Goal: Information Seeking & Learning: Check status

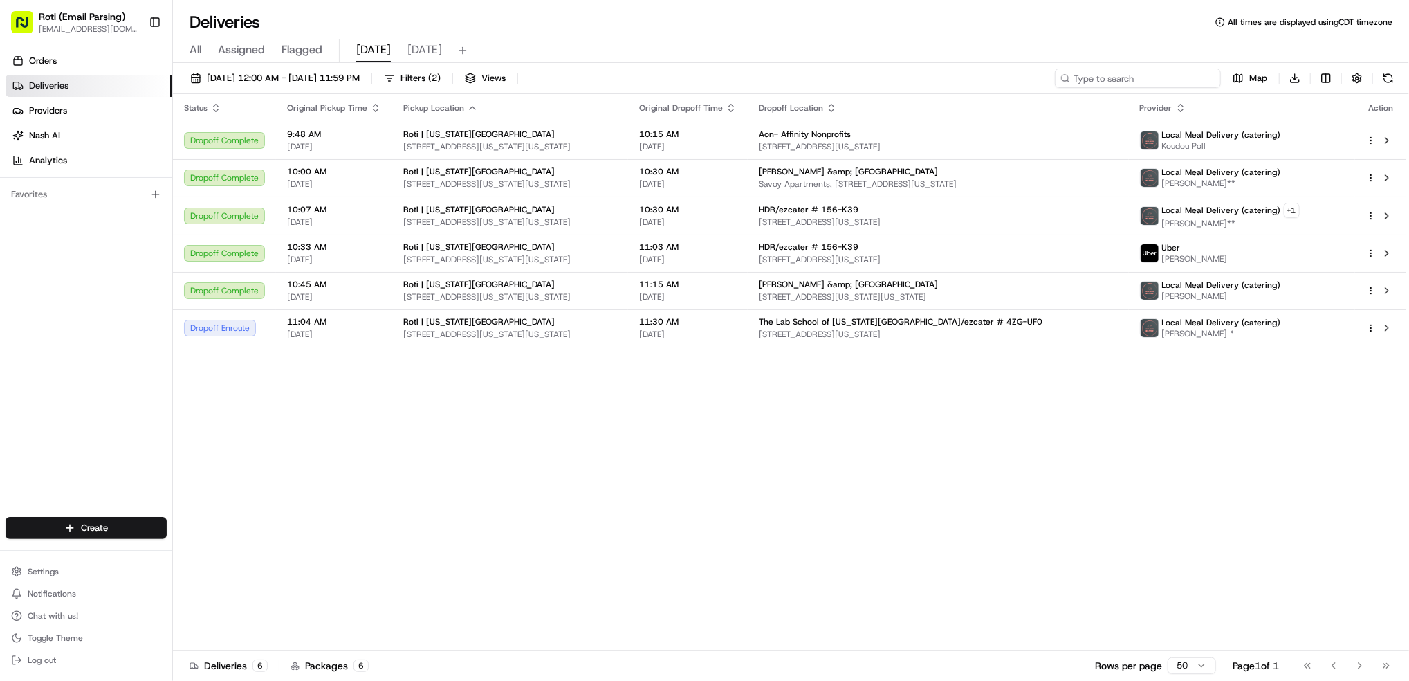
click at [1129, 78] on input at bounding box center [1138, 77] width 166 height 19
paste input "Suntory Global Spirits"
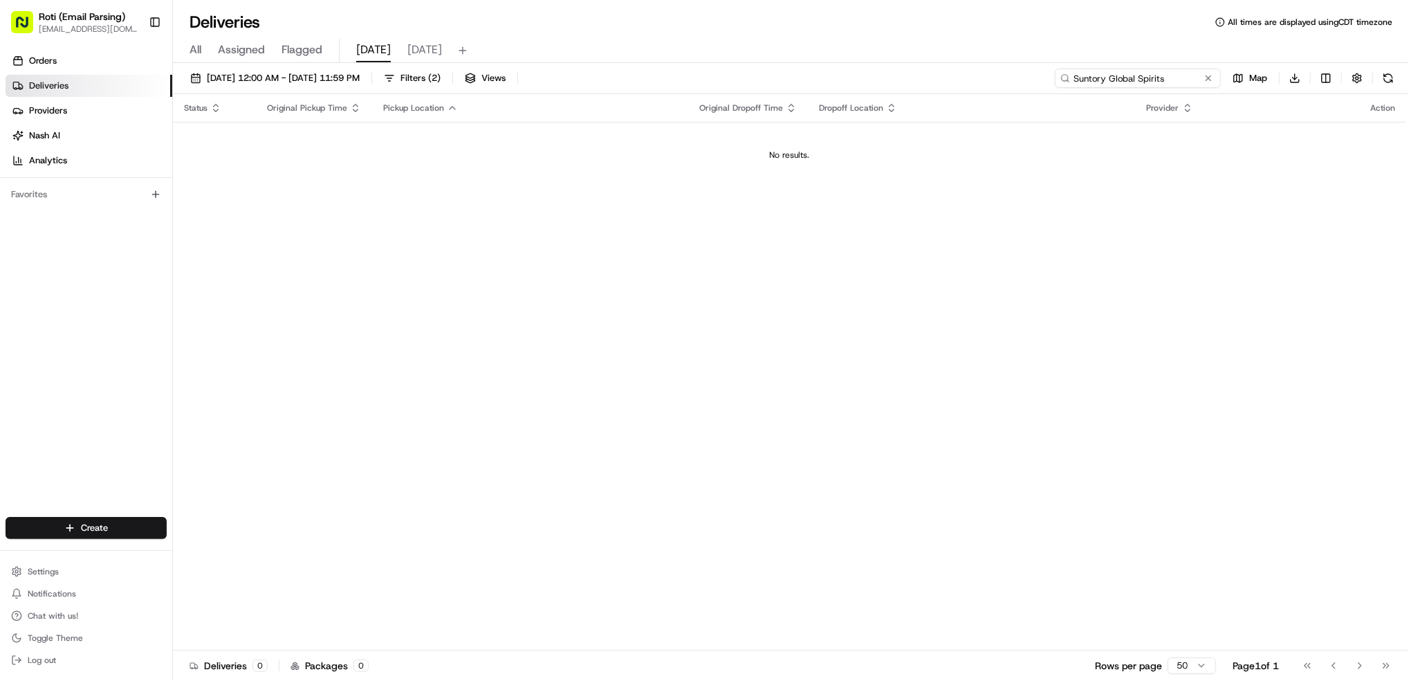
type input "Suntory Global Spirits"
click at [441, 75] on span "( 2 )" at bounding box center [434, 78] width 12 height 12
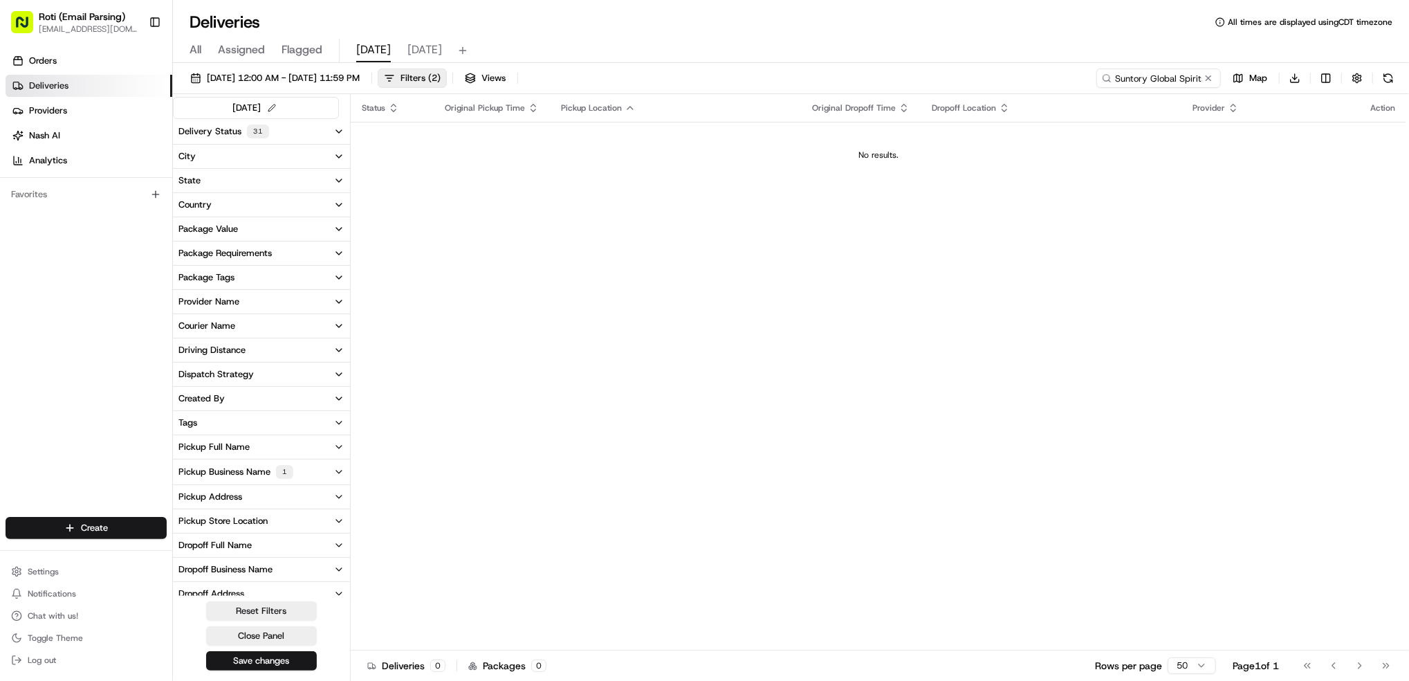
click at [249, 465] on div "Pickup Business Name 1" at bounding box center [235, 472] width 115 height 14
click at [178, 519] on Ave "Roti | Pennsylvania Ave" at bounding box center [181, 521] width 11 height 11
click at [1214, 78] on button at bounding box center [1209, 78] width 14 height 14
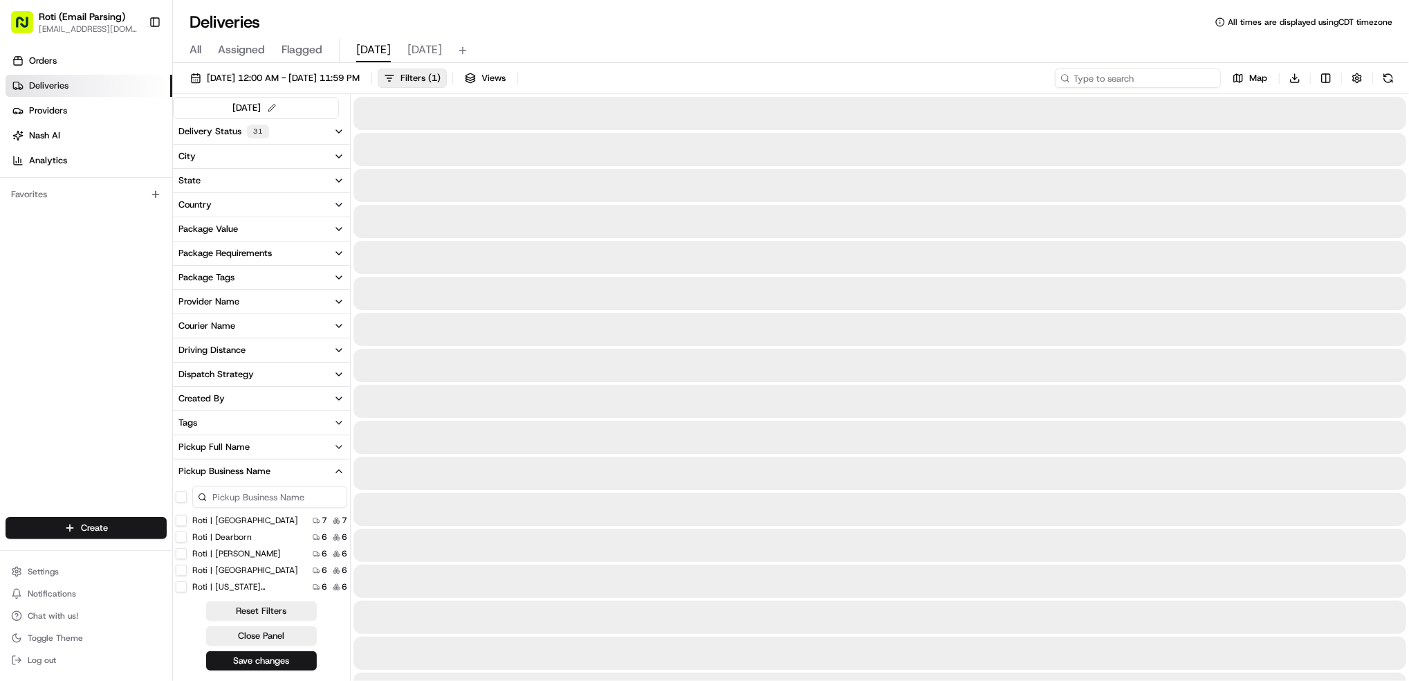
click at [1135, 75] on input at bounding box center [1138, 77] width 166 height 19
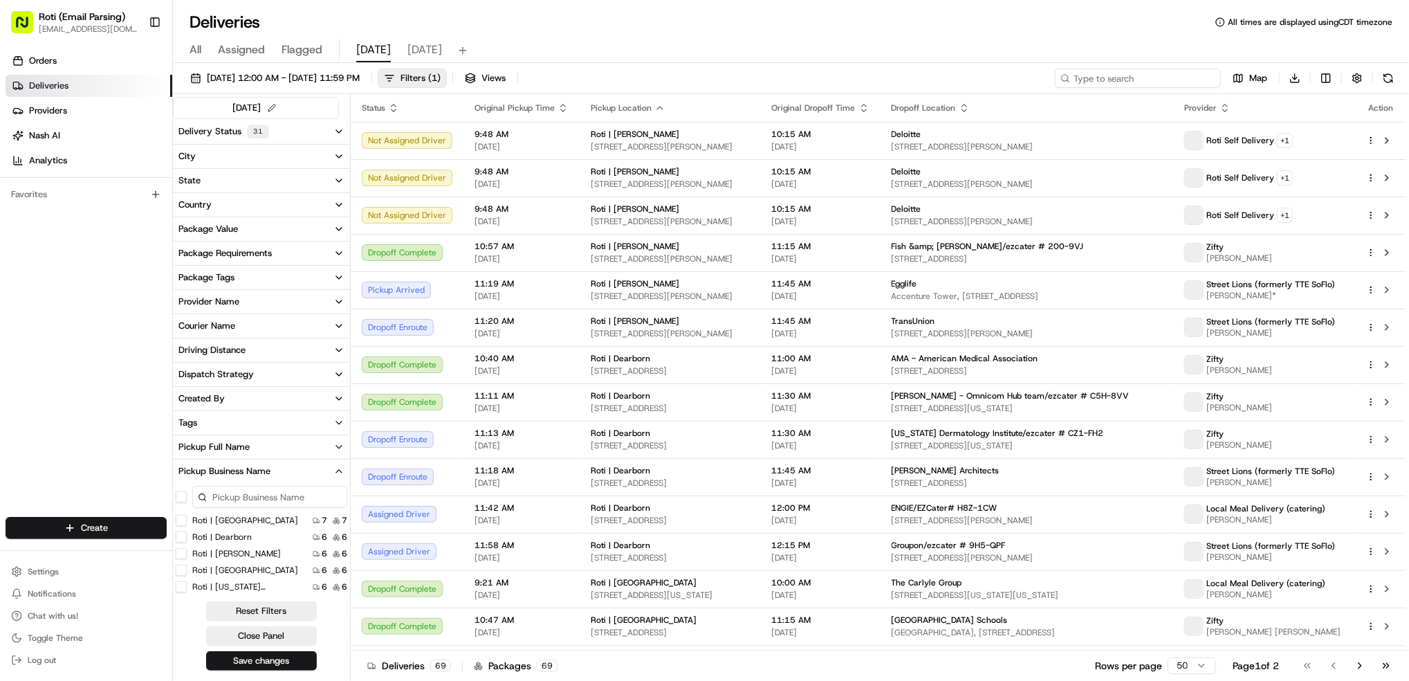
click at [1129, 77] on input at bounding box center [1138, 77] width 166 height 19
paste input "Suntory Global Spirits"
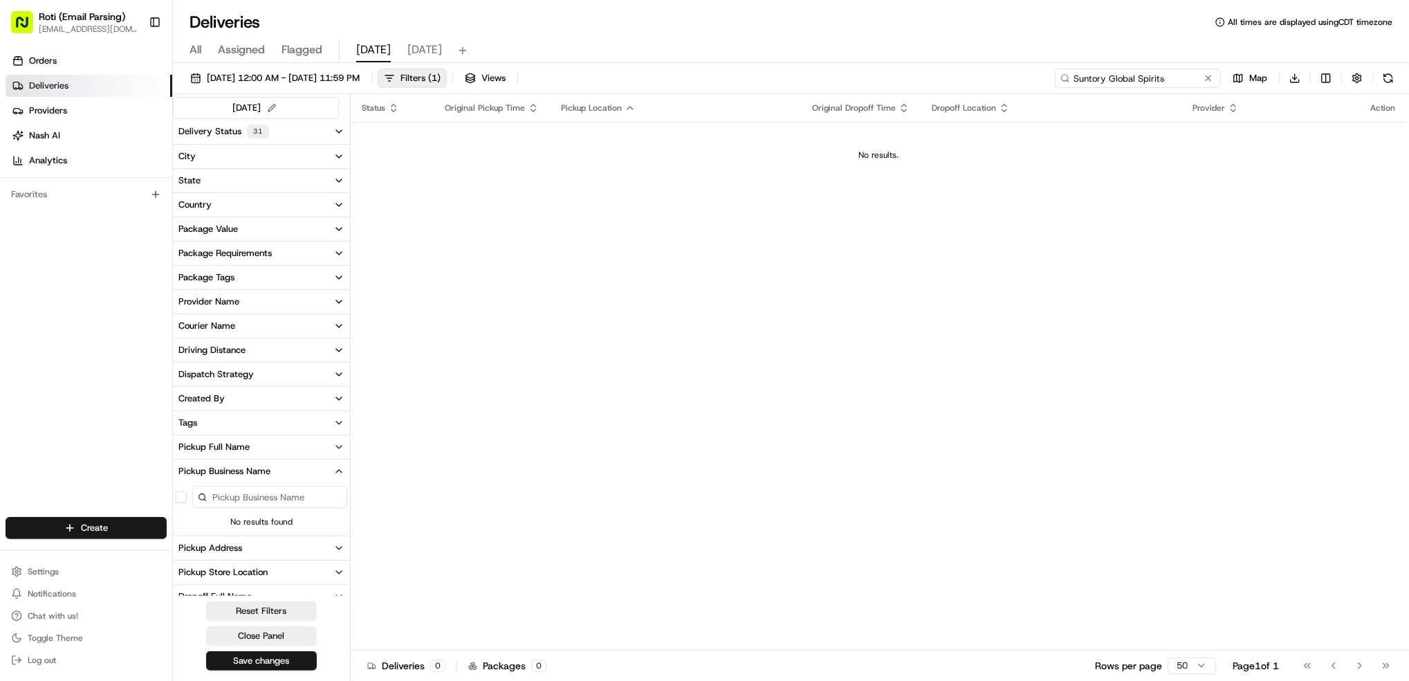
type input "Suntory Global Spirits"
drag, startPoint x: 1175, startPoint y: 80, endPoint x: 908, endPoint y: 55, distance: 268.9
click at [908, 55] on div "Deliveries All times are displayed using CDT timezone All Assigned Flagged toda…" at bounding box center [791, 340] width 1236 height 681
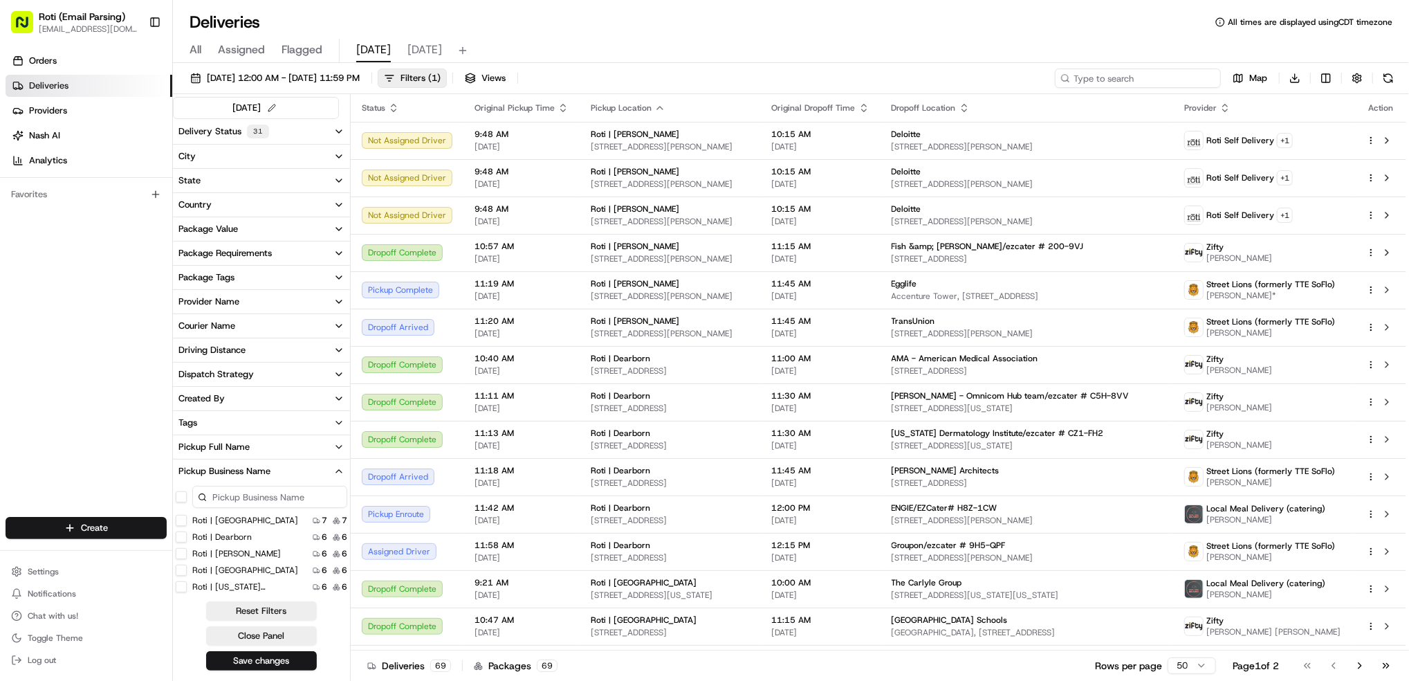
click at [1099, 82] on input at bounding box center [1138, 77] width 166 height 19
type input "thomas"
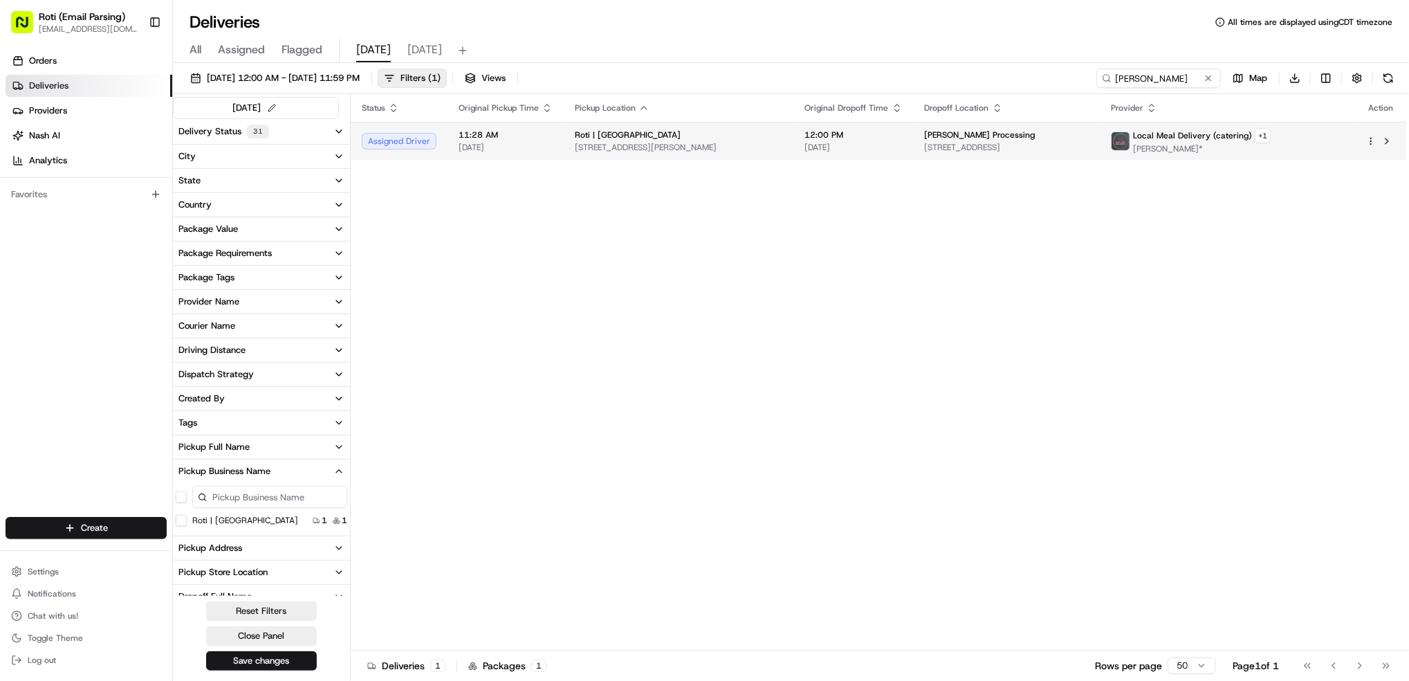
click at [1271, 143] on span "[PERSON_NAME]*" at bounding box center [1202, 148] width 138 height 11
click at [1393, 140] on button at bounding box center [1387, 141] width 17 height 17
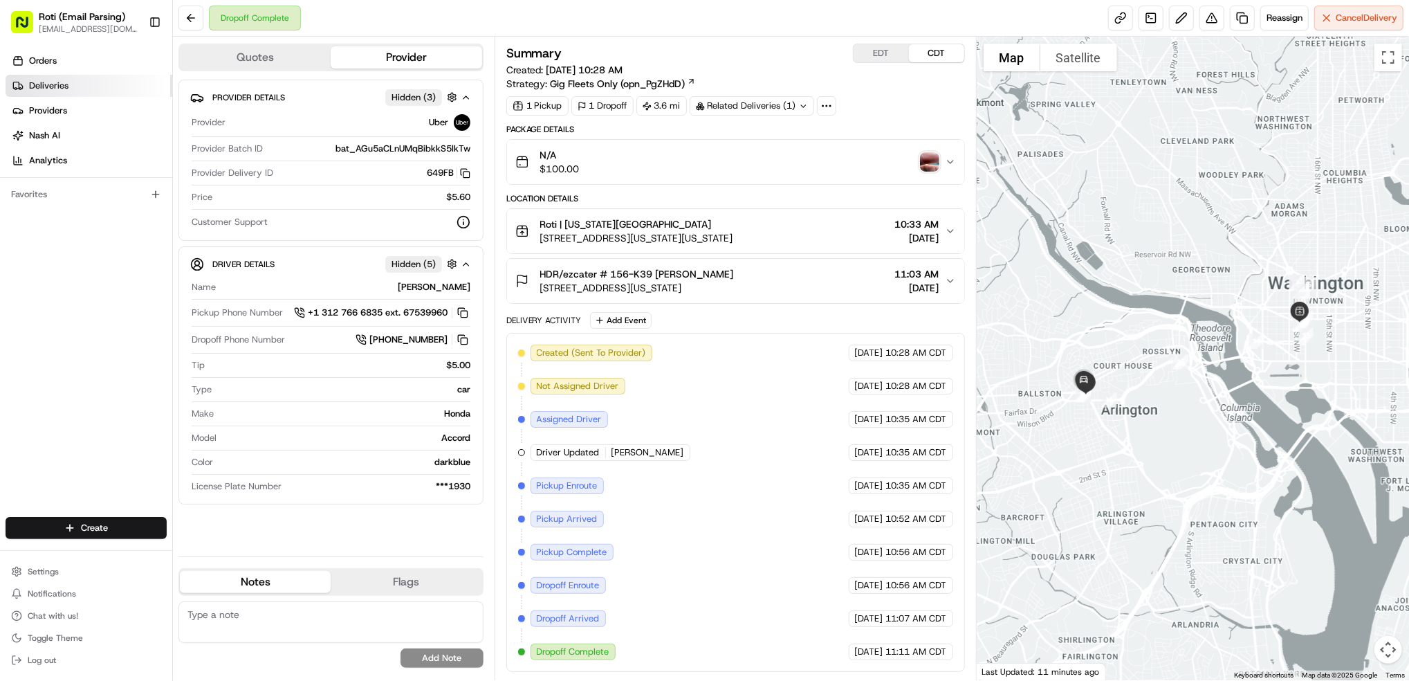
click at [73, 84] on link "Deliveries" at bounding box center [89, 86] width 167 height 22
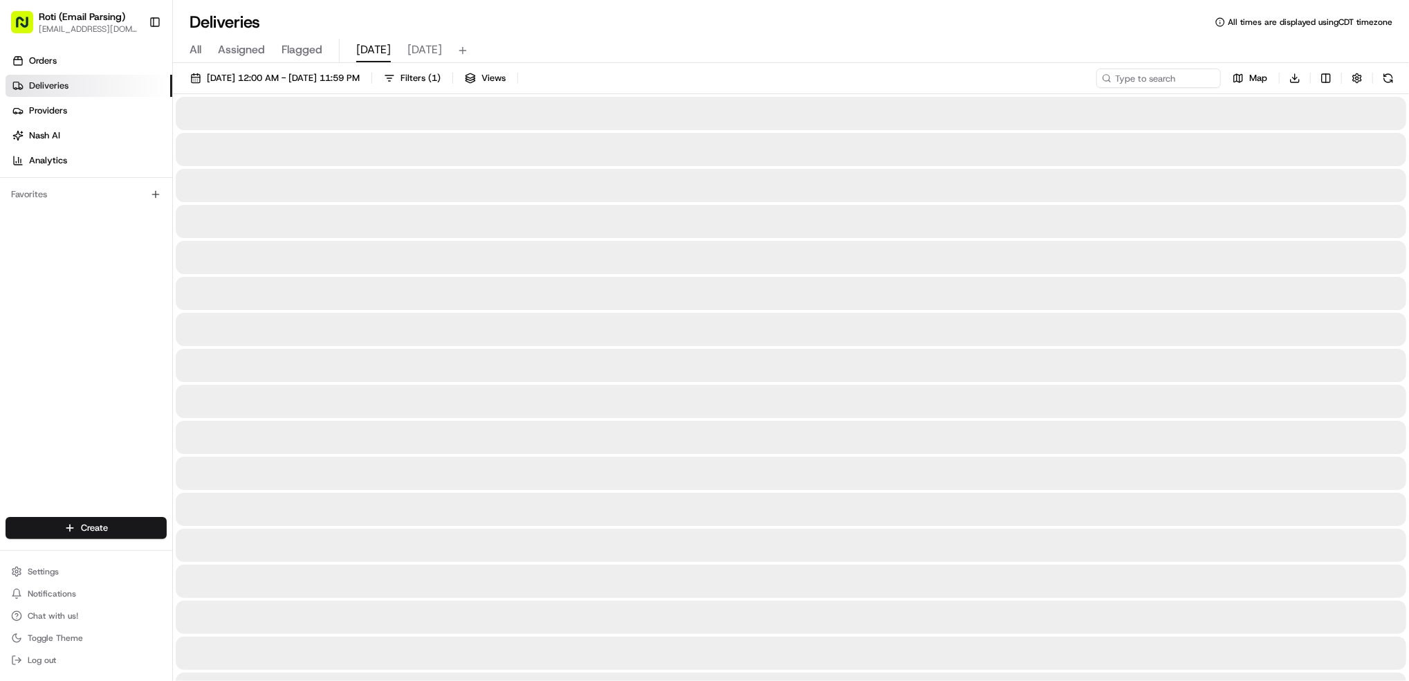
click at [369, 50] on span "today" at bounding box center [373, 50] width 35 height 17
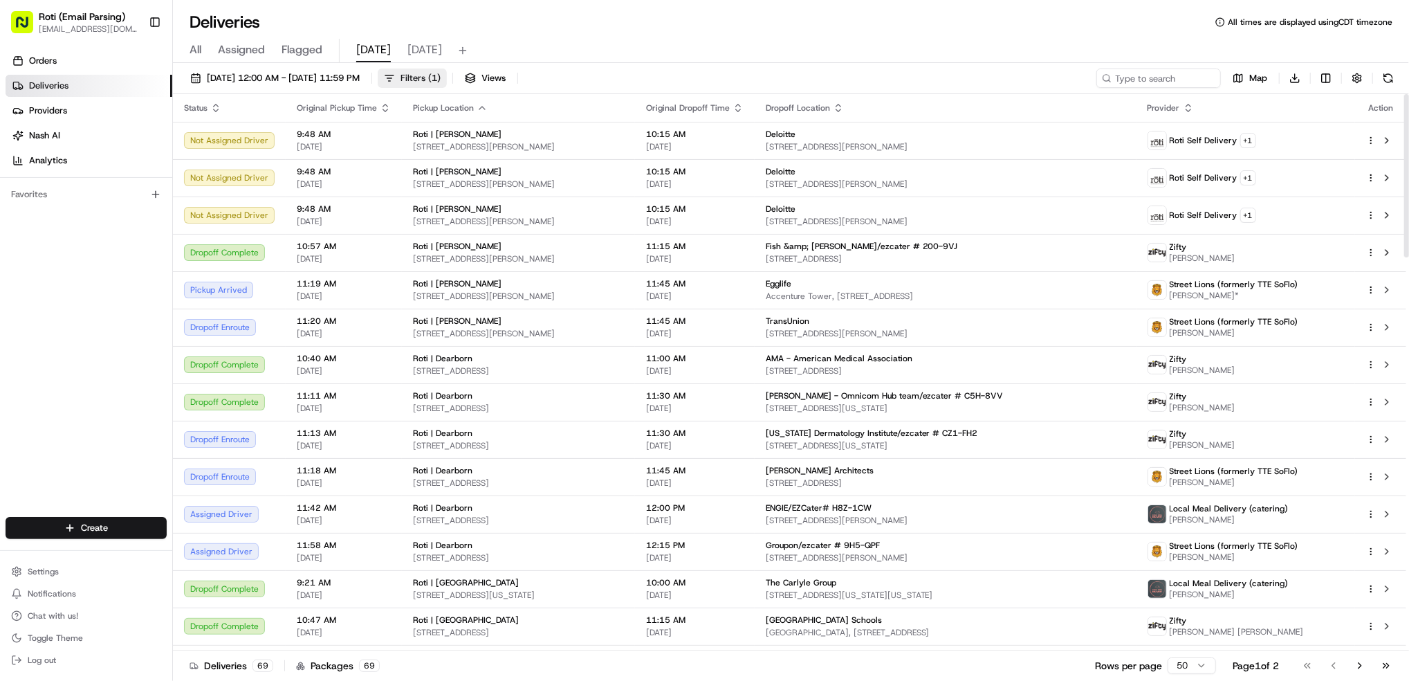
click at [441, 75] on span "Filters ( 1 )" at bounding box center [421, 78] width 40 height 12
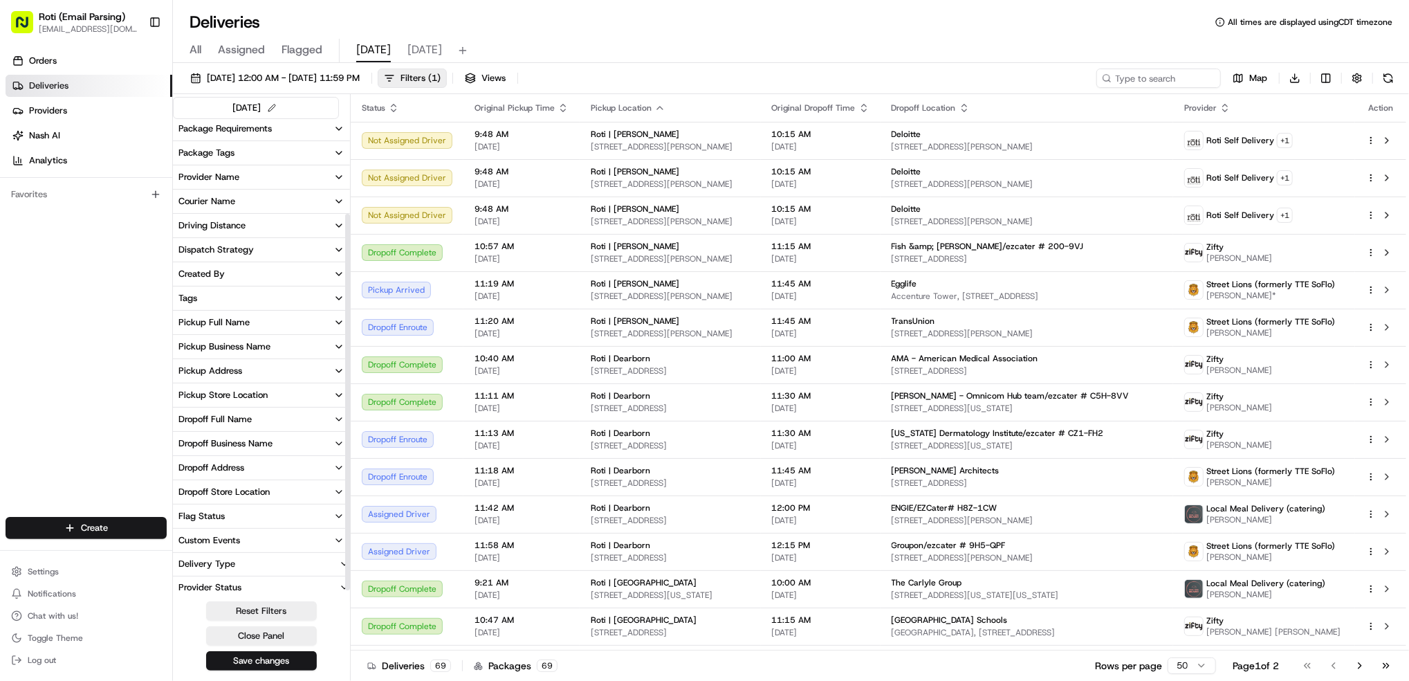
scroll to position [128, 0]
click at [253, 344] on div "Pickup Business Name" at bounding box center [224, 343] width 92 height 12
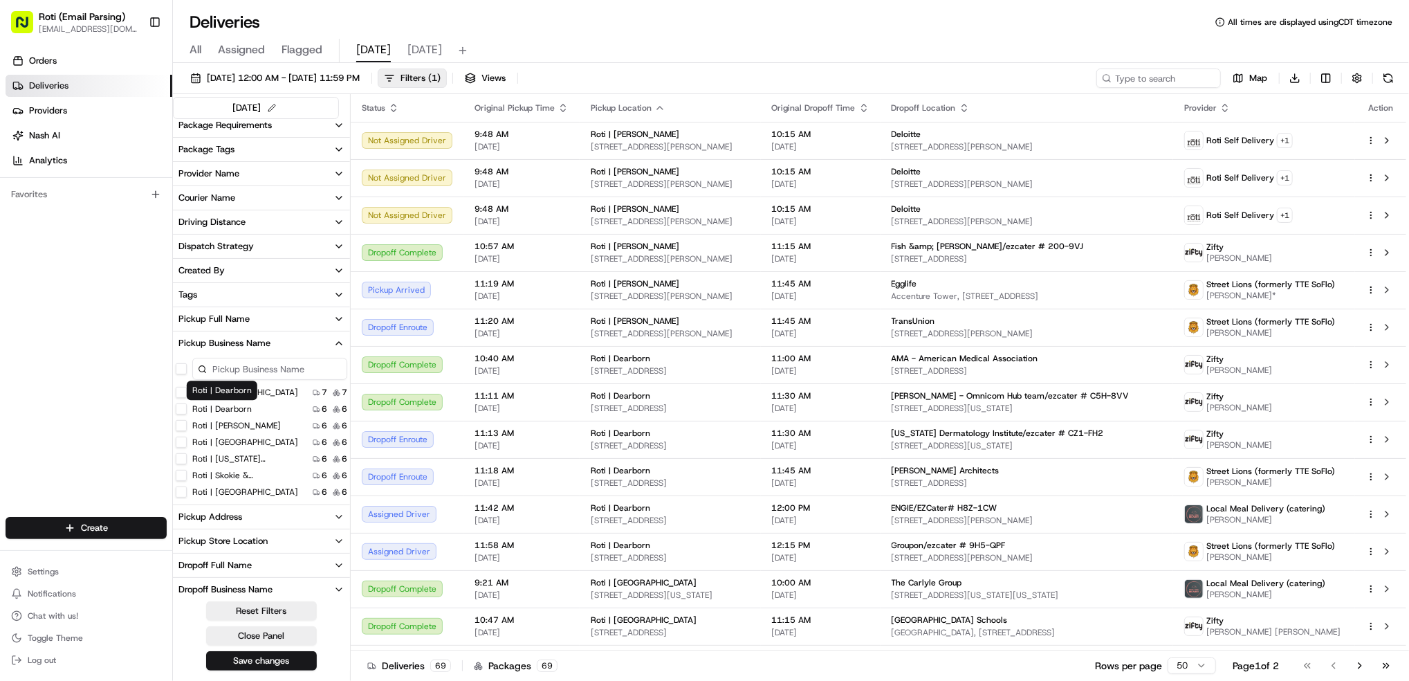
click at [233, 407] on label "Roti | Dearborn" at bounding box center [221, 408] width 59 height 11
click at [187, 407] on Dearborn "Roti | Dearborn" at bounding box center [181, 408] width 11 height 11
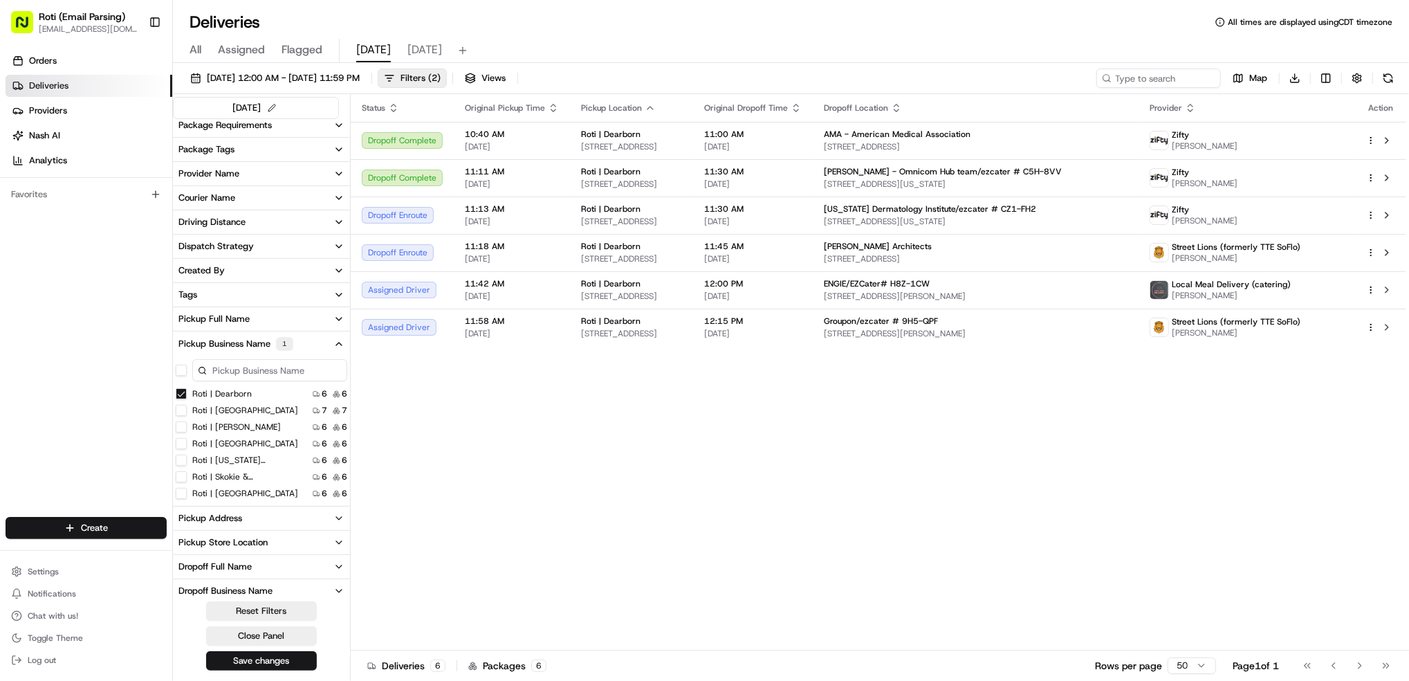
click at [201, 47] on div "All Assigned Flagged today tomorrow" at bounding box center [791, 51] width 1236 height 24
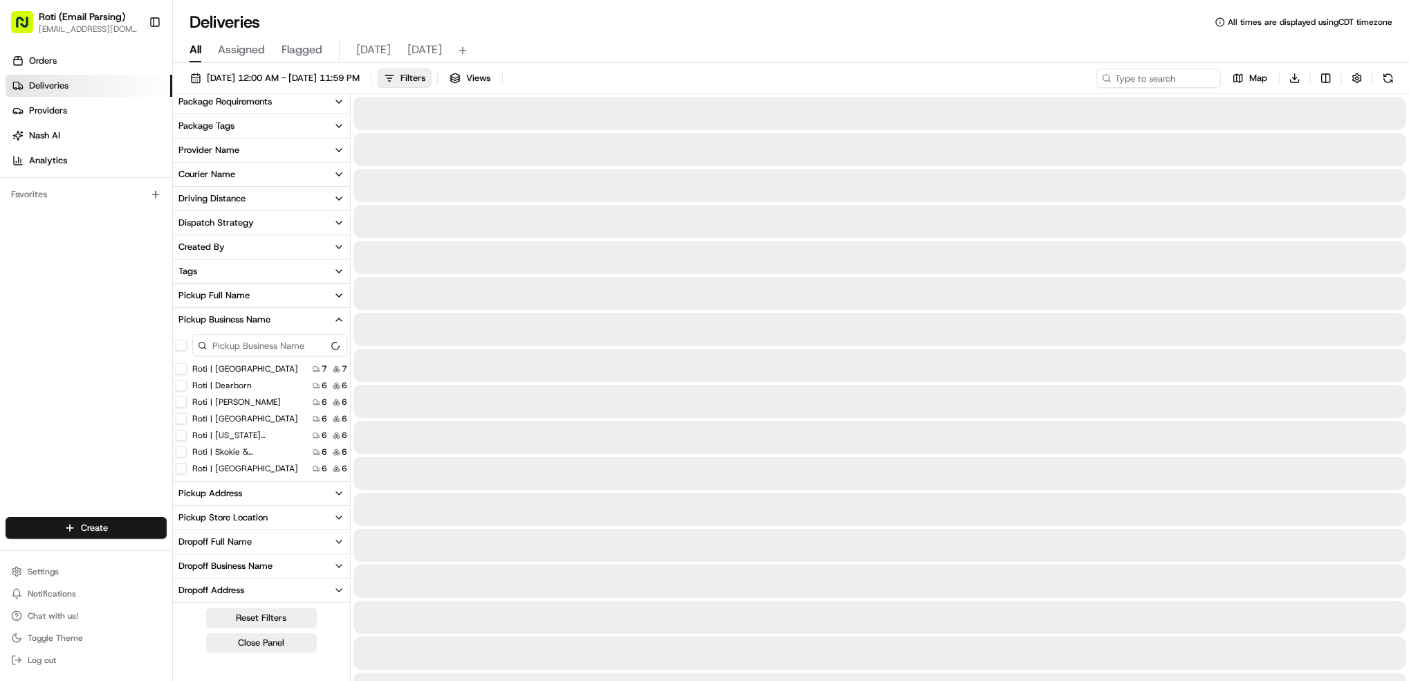
click at [200, 48] on span "All" at bounding box center [196, 50] width 12 height 17
click at [1135, 80] on input at bounding box center [1138, 77] width 166 height 19
paste input "Suntory Global Spirits"
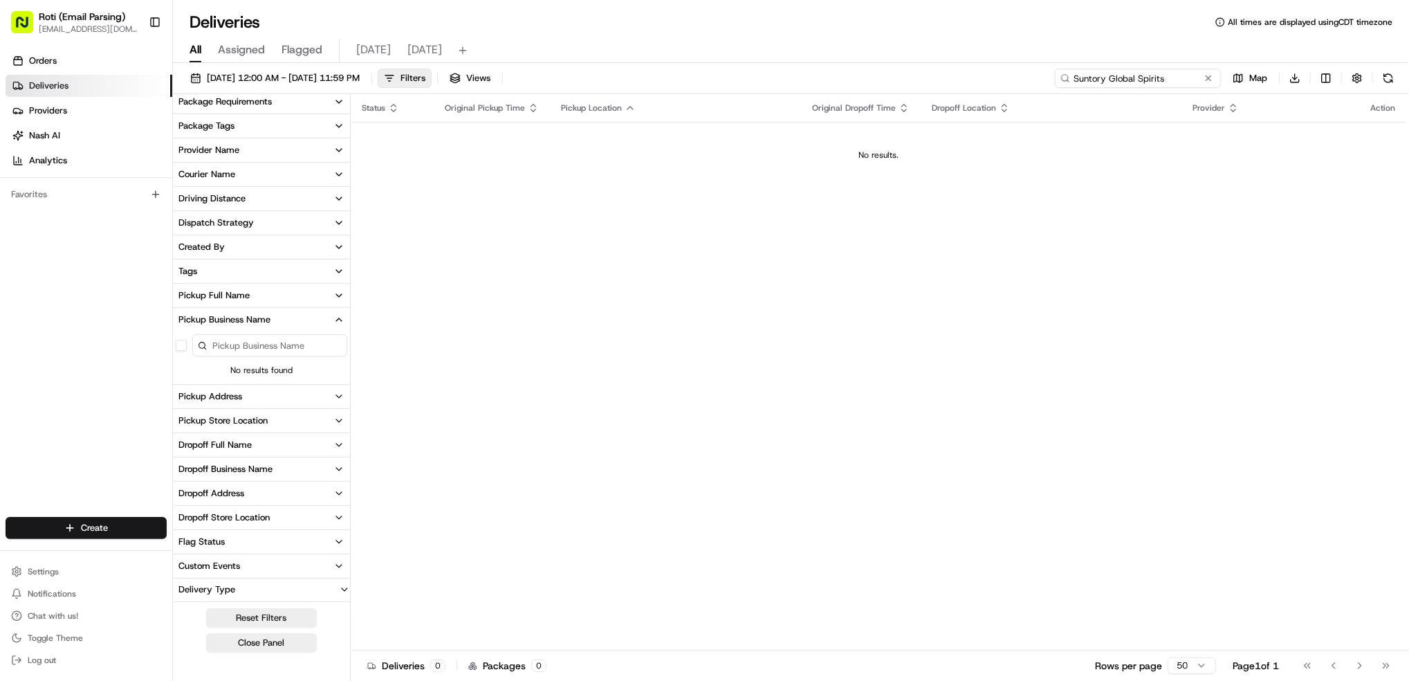
type input "Suntory Global Spirits"
